Goal: Task Accomplishment & Management: Complete application form

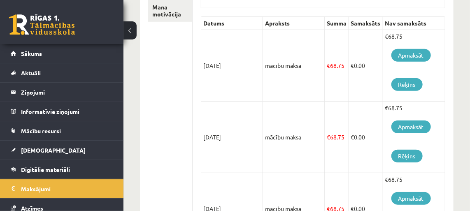
scroll to position [187, 0]
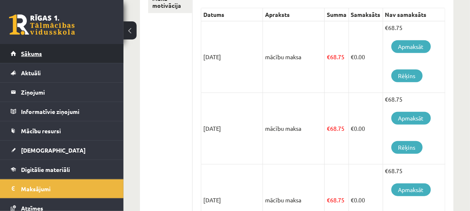
click at [23, 58] on link "Sākums" at bounding box center [62, 53] width 102 height 19
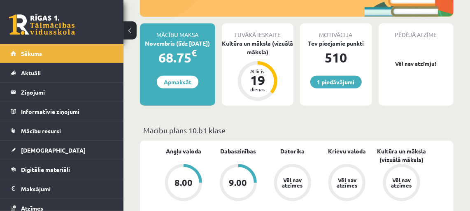
scroll to position [187, 0]
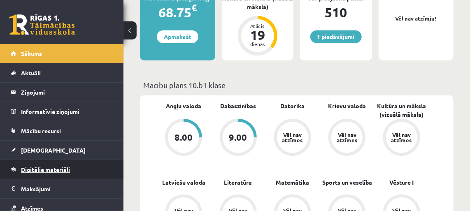
click at [43, 162] on link "Digitālie materiāli" at bounding box center [62, 169] width 102 height 19
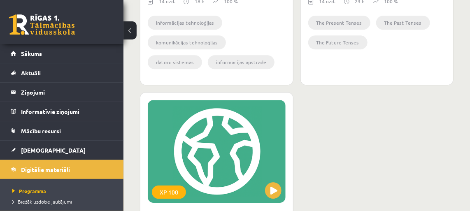
scroll to position [1831, 0]
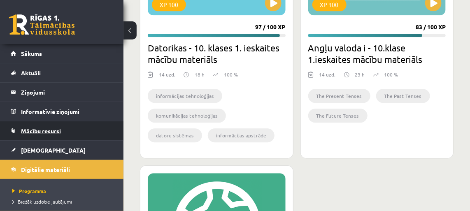
click at [47, 124] on link "Mācību resursi" at bounding box center [62, 130] width 102 height 19
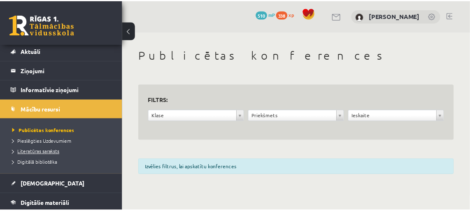
scroll to position [37, 0]
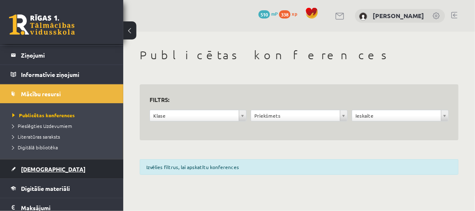
click at [44, 167] on span "[DEMOGRAPHIC_DATA]" at bounding box center [53, 168] width 65 height 7
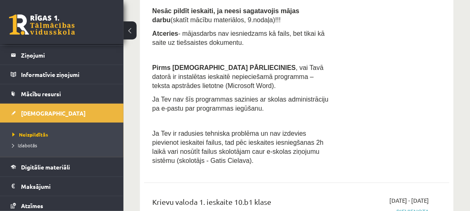
scroll to position [336, 0]
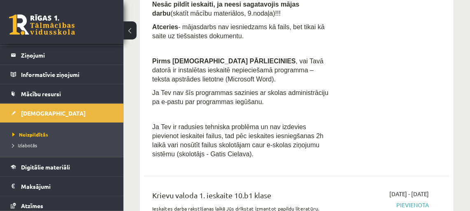
drag, startPoint x: 341, startPoint y: 128, endPoint x: 388, endPoint y: 108, distance: 50.5
click at [388, 108] on div "2025-09-24 - 2025-10-31 Pievienota Pildīt ieskaiti" at bounding box center [386, 56] width 96 height 213
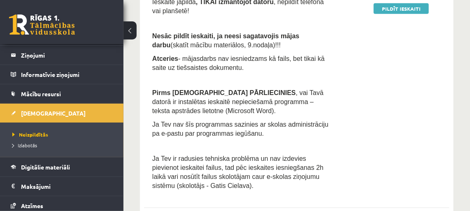
scroll to position [262, 0]
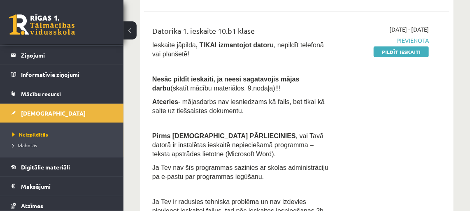
drag, startPoint x: 393, startPoint y: 50, endPoint x: 275, endPoint y: 19, distance: 122.0
click at [393, 50] on link "Pildīt ieskaiti" at bounding box center [400, 51] width 55 height 11
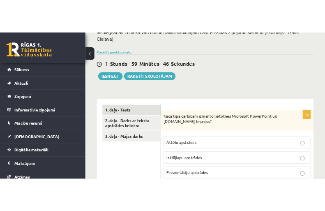
scroll to position [262, 0]
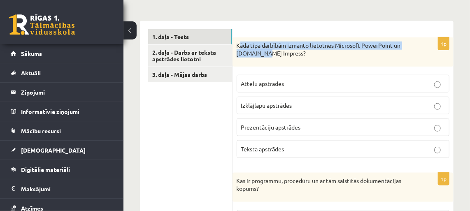
drag, startPoint x: 239, startPoint y: 39, endPoint x: 267, endPoint y: 52, distance: 31.1
click at [267, 52] on div "Kāda tipa darbībām izmanto lietotnes Microsoft PowerPoint un OpenOffice.org Imp…" at bounding box center [342, 51] width 221 height 29
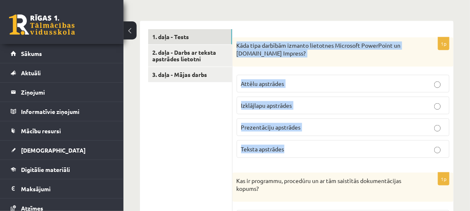
drag, startPoint x: 267, startPoint y: 52, endPoint x: 325, endPoint y: 131, distance: 97.6
click at [325, 131] on div "1p Kāda tipa darbībām izmanto lietotnes Microsoft PowerPoint un OpenOffice.org …" at bounding box center [342, 100] width 221 height 127
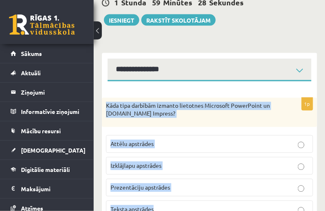
click at [191, 183] on p "Prezentāciju apstrādes" at bounding box center [210, 187] width 198 height 9
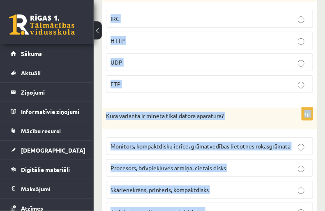
scroll to position [673, 0]
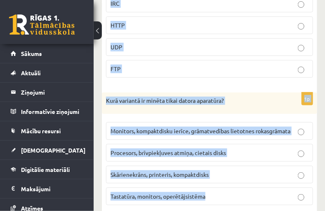
drag, startPoint x: 105, startPoint y: 118, endPoint x: 289, endPoint y: 181, distance: 194.8
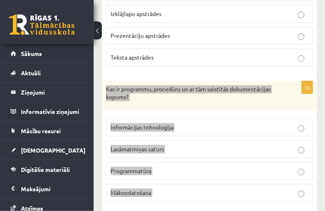
scroll to position [411, 0]
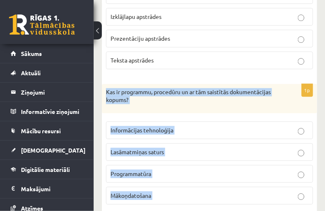
click at [213, 169] on p "Programmatūra" at bounding box center [210, 173] width 198 height 9
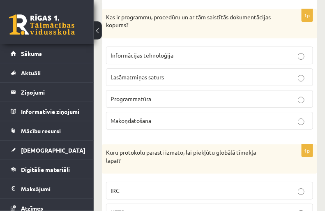
scroll to position [560, 0]
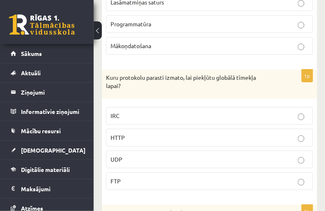
click at [218, 133] on p "HTTP" at bounding box center [210, 137] width 198 height 9
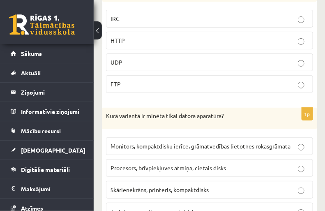
scroll to position [673, 0]
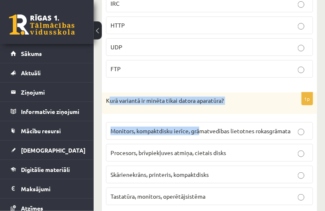
drag, startPoint x: 109, startPoint y: 88, endPoint x: 199, endPoint y: 106, distance: 91.5
click at [199, 106] on div "1p Kurā variantā ir minēta tikai datora aparatūra? Monitors, kompaktdisku ierīc…" at bounding box center [209, 152] width 215 height 119
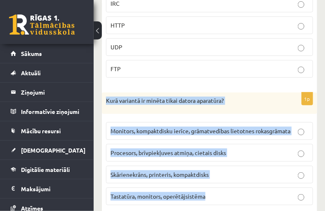
drag, startPoint x: 105, startPoint y: 89, endPoint x: 241, endPoint y: 182, distance: 164.8
click at [241, 182] on div "1p Kurā variantā ir minēta tikai datora aparatūra? Monitors, kompaktdisku ierīc…" at bounding box center [209, 152] width 215 height 119
click at [278, 148] on p "Procesors, brīvpiekļuves atmiņa, cietais disks" at bounding box center [210, 152] width 198 height 9
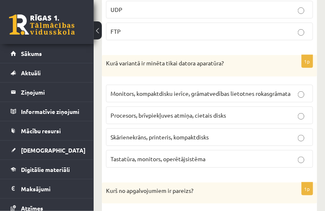
scroll to position [785, 0]
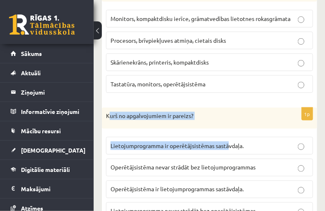
drag, startPoint x: 109, startPoint y: 103, endPoint x: 227, endPoint y: 118, distance: 118.5
click at [228, 118] on div "1p Kurš no apgalvojumiem ir pareizs? Lietojumprogramma ir operētājsistēmas sast…" at bounding box center [209, 167] width 215 height 119
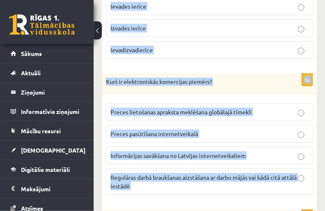
scroll to position [1345, 0]
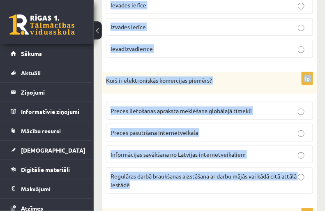
drag, startPoint x: 105, startPoint y: 102, endPoint x: 285, endPoint y: 178, distance: 195.7
click at [285, 178] on form "1p Kāda tipa darbībām izmanto lietotnes Microsoft PowerPoint un OpenOffice.org …" at bounding box center [209, 190] width 199 height 2368
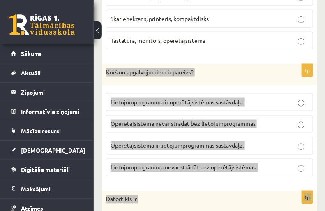
scroll to position [785, 0]
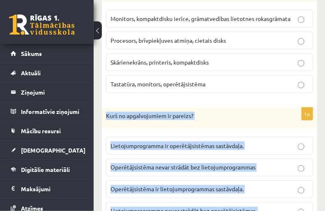
click at [281, 202] on label "Lietojumprogramma nevar strādāt bez operētājsistēmas." at bounding box center [209, 211] width 207 height 18
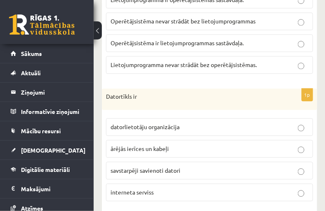
scroll to position [934, 0]
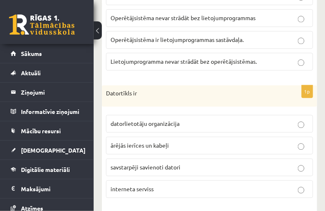
click at [242, 163] on p "savstarpēji savienoti datori" at bounding box center [210, 167] width 198 height 9
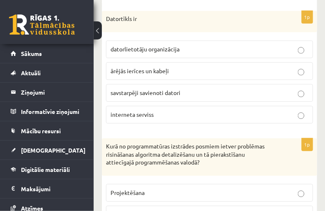
scroll to position [1046, 0]
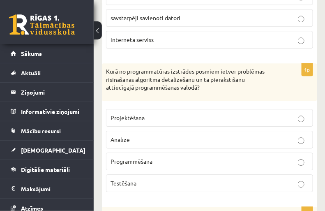
click at [195, 157] on p "Programmēšana" at bounding box center [210, 161] width 198 height 9
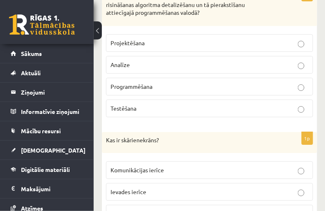
scroll to position [1196, 0]
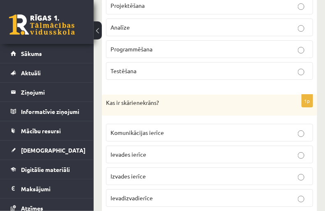
click at [232, 194] on p "Ievadizvadierīce" at bounding box center [210, 198] width 198 height 9
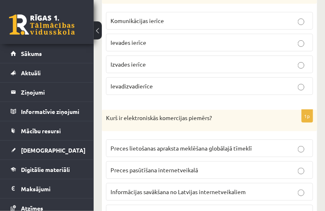
scroll to position [1345, 0]
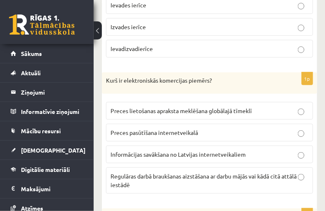
click at [287, 128] on p "Preces pasūtīšana internetveikalā" at bounding box center [210, 132] width 198 height 9
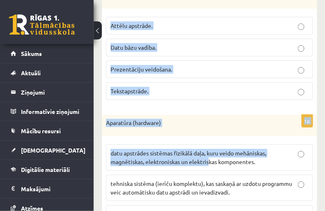
scroll to position [2497, 0]
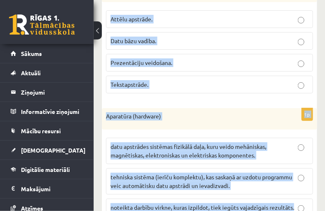
drag, startPoint x: 106, startPoint y: 83, endPoint x: 306, endPoint y: 182, distance: 222.0
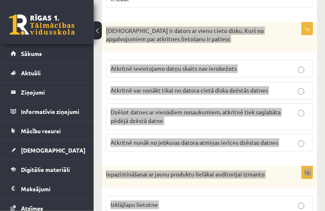
scroll to position [1525, 0]
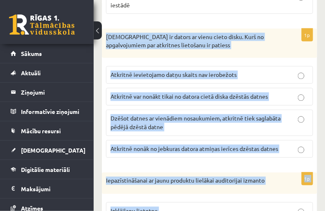
click at [285, 88] on label "Atkritnē var nonākt tikai no datora cietā diska dzēstās datnes" at bounding box center [209, 97] width 207 height 18
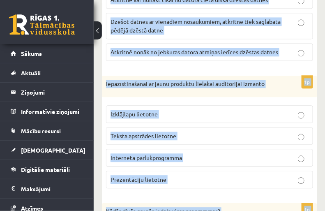
scroll to position [1637, 0]
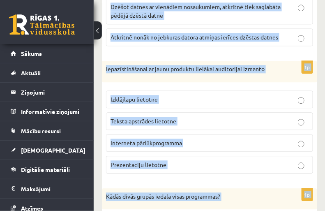
click at [285, 61] on div "Iepazīstināšanai ar jaunu produktu lielākai auditorijai izmanto" at bounding box center [209, 71] width 215 height 21
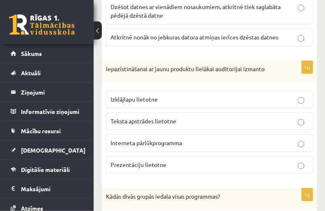
click at [274, 160] on p "Prezentāciju lietotne" at bounding box center [210, 164] width 198 height 9
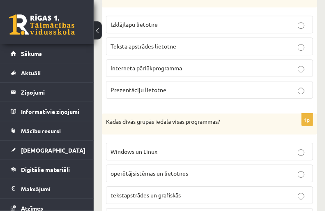
scroll to position [1749, 0]
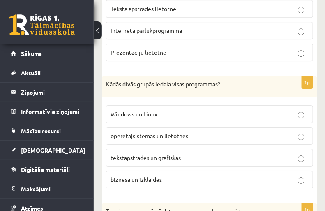
click at [256, 132] on p "operētājsistēmas un lietotnes" at bounding box center [210, 136] width 198 height 9
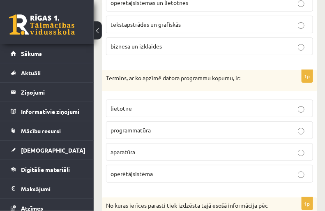
scroll to position [1899, 0]
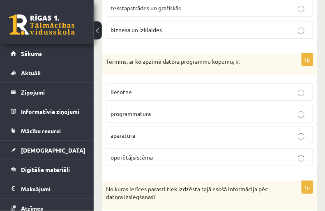
click at [245, 109] on p "programmatūra" at bounding box center [210, 113] width 198 height 9
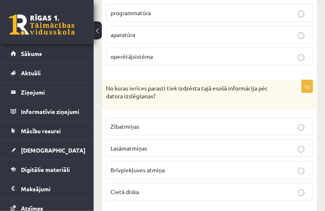
scroll to position [2011, 0]
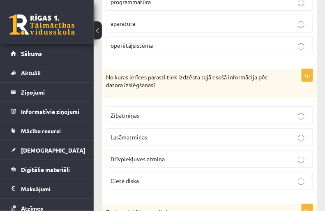
click at [201, 155] on p "Brīvpiekļuves atmiņa" at bounding box center [210, 159] width 198 height 9
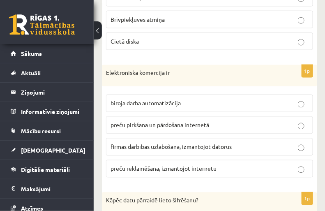
scroll to position [2160, 0]
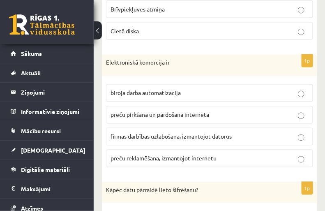
click at [256, 111] on p "preču pirkšana un pārdošana internetā" at bounding box center [210, 115] width 198 height 9
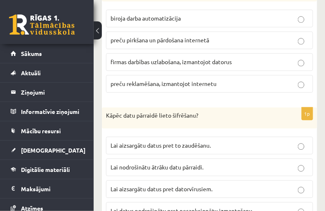
scroll to position [2273, 0]
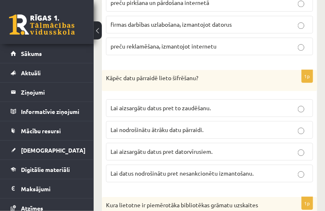
click at [257, 169] on p "Lai datus nodrošinātu pret nesankcionētu izmantošanu." at bounding box center [210, 173] width 198 height 9
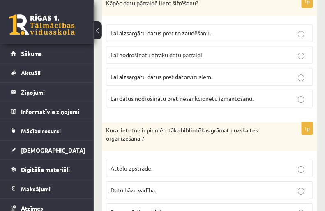
scroll to position [2384, 0]
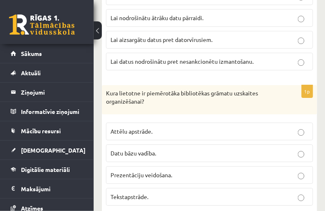
click at [214, 149] on p "Datu bāzu vadība." at bounding box center [210, 153] width 198 height 9
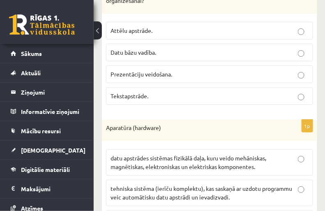
scroll to position [2497, 0]
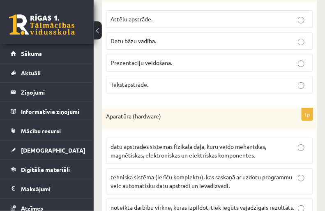
click at [222, 143] on span "datu apstrādes sistēmas fizikālā daļa, kuru veido mehāniskas, magnētiskas, elek…" at bounding box center [189, 151] width 156 height 16
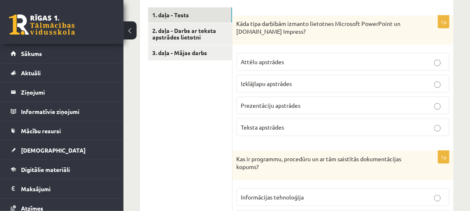
scroll to position [179, 0]
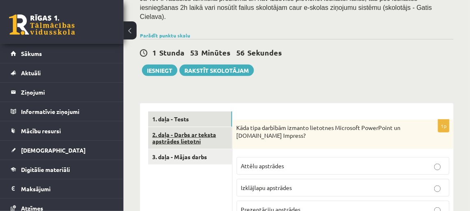
click at [195, 132] on link "2. daļa - Darbs ar teksta apstrādes lietotni" at bounding box center [190, 138] width 84 height 22
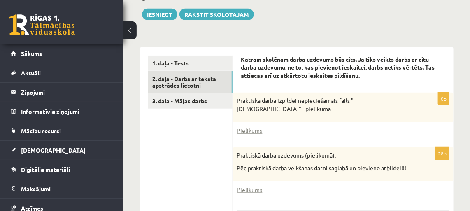
scroll to position [217, 0]
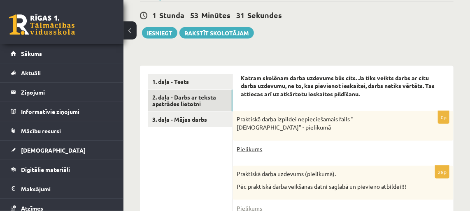
click at [253, 145] on link "Pielikums" at bounding box center [249, 149] width 25 height 9
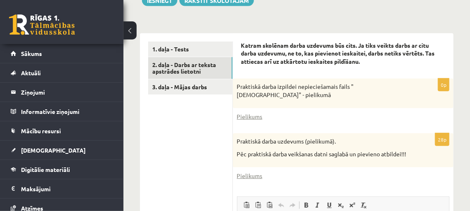
scroll to position [254, 0]
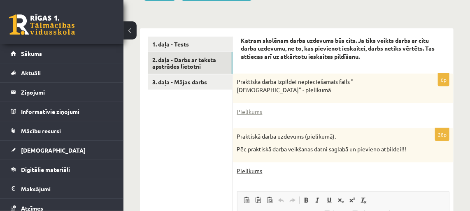
click at [256, 167] on link "Pielikums" at bounding box center [249, 171] width 25 height 9
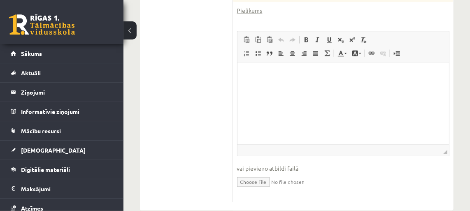
scroll to position [421, 0]
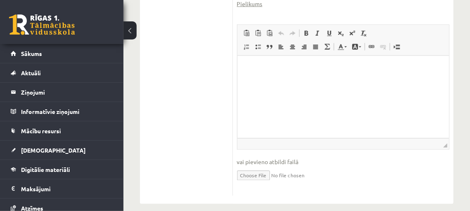
click at [251, 167] on input "file" at bounding box center [343, 175] width 212 height 17
type input "**********"
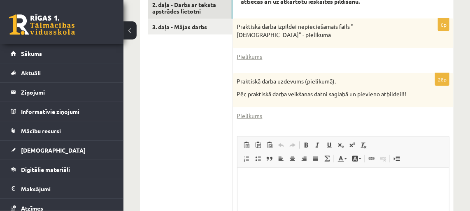
scroll to position [272, 0]
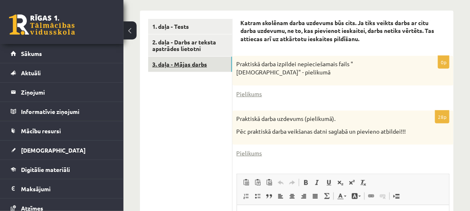
click at [181, 57] on link "3. daļa - Mājas darbs" at bounding box center [190, 64] width 84 height 15
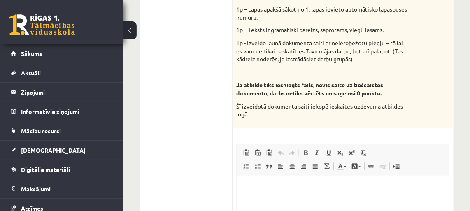
scroll to position [571, 0]
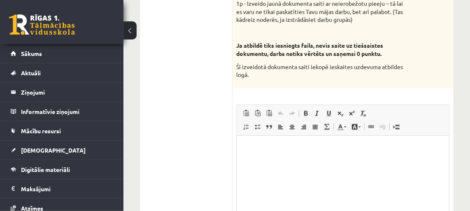
click at [322, 160] on html at bounding box center [342, 147] width 212 height 25
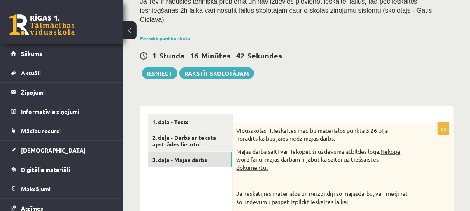
scroll to position [164, 0]
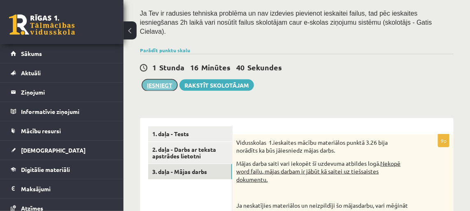
click at [167, 79] on button "Iesniegt" at bounding box center [159, 85] width 35 height 12
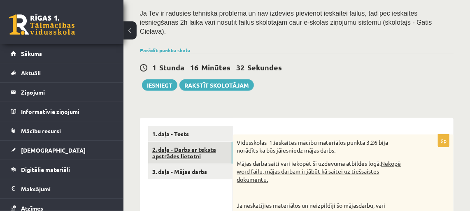
click at [180, 145] on link "2. daļa - Darbs ar teksta apstrādes lietotni" at bounding box center [190, 153] width 84 height 22
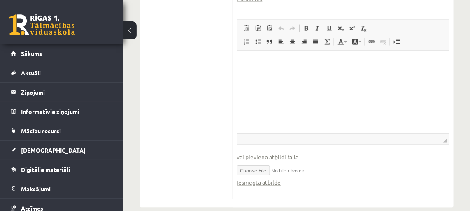
scroll to position [430, 0]
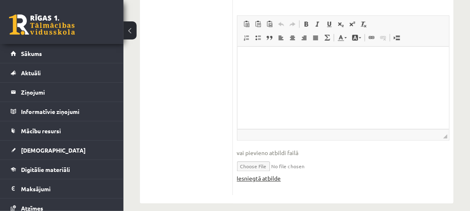
click at [262, 174] on link "Iesniegtā atbilde" at bounding box center [259, 178] width 44 height 9
click at [257, 157] on input "file" at bounding box center [343, 165] width 212 height 17
type input "**********"
click at [307, 72] on html at bounding box center [342, 58] width 211 height 25
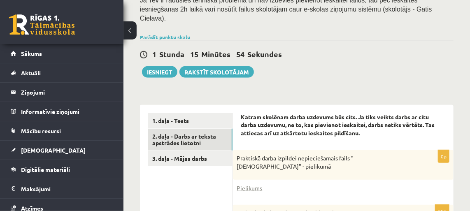
scroll to position [168, 0]
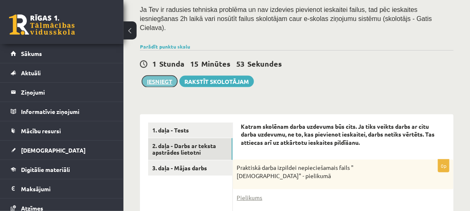
click at [162, 76] on button "Iesniegt" at bounding box center [159, 82] width 35 height 12
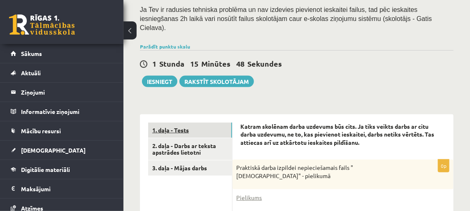
click at [179, 123] on link "1. daļa - Tests" at bounding box center [190, 130] width 84 height 15
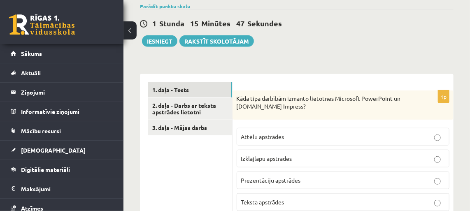
scroll to position [243, 0]
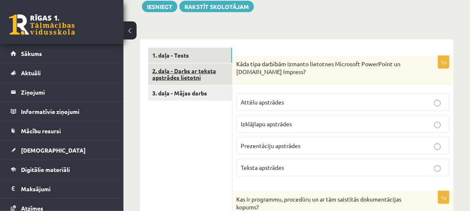
click at [202, 63] on link "2. daļa - Darbs ar teksta apstrādes lietotni" at bounding box center [190, 74] width 84 height 22
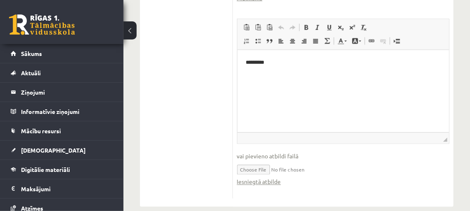
scroll to position [430, 0]
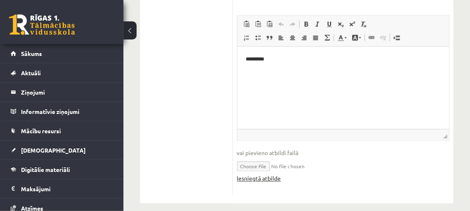
click at [276, 174] on link "Iesniegtā atbilde" at bounding box center [259, 178] width 44 height 9
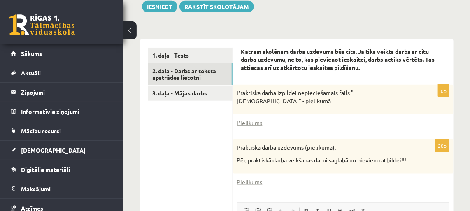
scroll to position [56, 0]
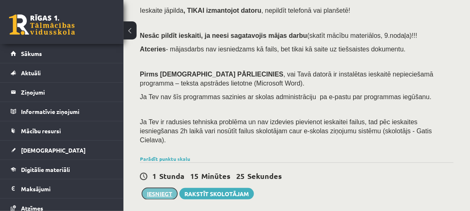
click at [157, 188] on button "Iesniegt" at bounding box center [159, 194] width 35 height 12
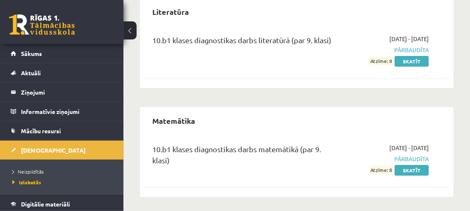
scroll to position [996, 0]
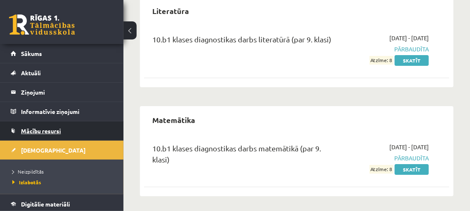
click at [49, 129] on span "Mācību resursi" at bounding box center [41, 130] width 40 height 7
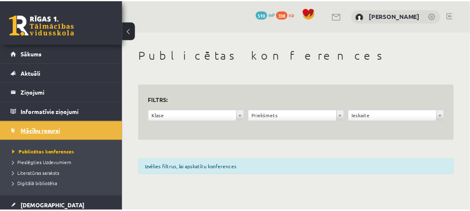
scroll to position [74, 0]
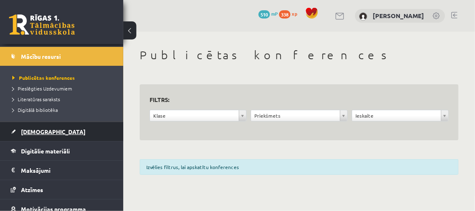
click at [41, 133] on link "[DEMOGRAPHIC_DATA]" at bounding box center [62, 131] width 102 height 19
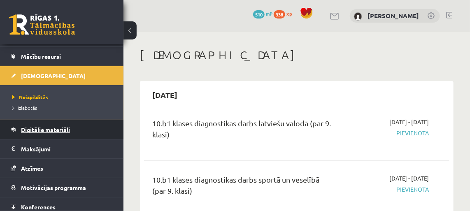
click at [48, 126] on span "Digitālie materiāli" at bounding box center [45, 129] width 49 height 7
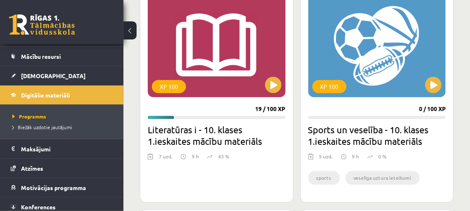
scroll to position [523, 0]
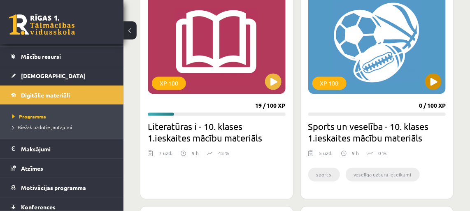
click at [419, 76] on div "XP 100" at bounding box center [377, 42] width 138 height 103
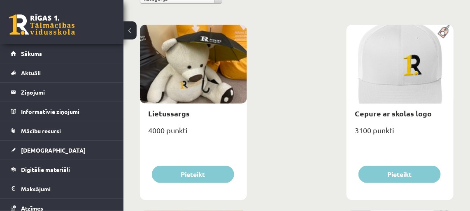
scroll to position [112, 0]
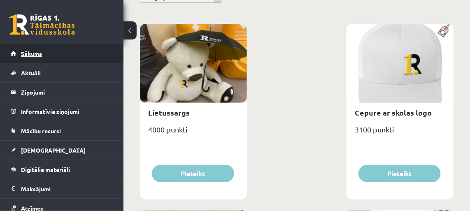
click at [38, 53] on span "Sākums" at bounding box center [31, 53] width 21 height 7
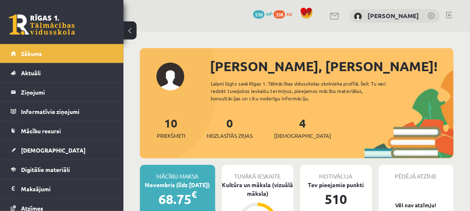
scroll to position [37, 0]
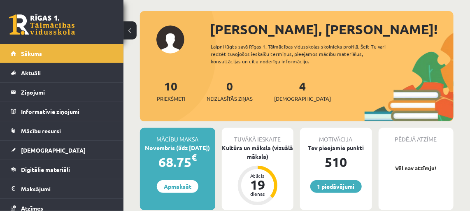
click at [182, 141] on div "Mācību maksa" at bounding box center [177, 136] width 75 height 16
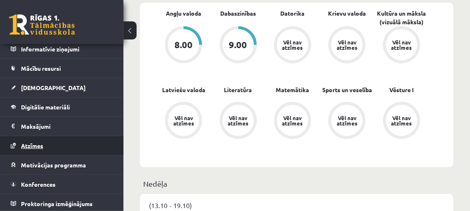
scroll to position [299, 0]
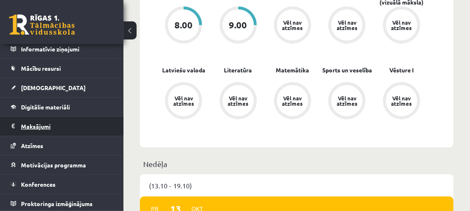
click at [44, 125] on legend "Maksājumi 0" at bounding box center [67, 126] width 92 height 19
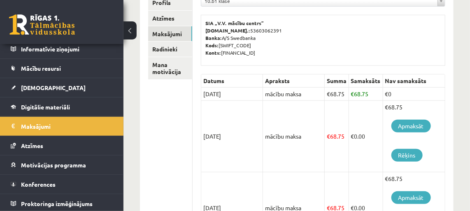
scroll to position [112, 0]
